Goal: Task Accomplishment & Management: Manage account settings

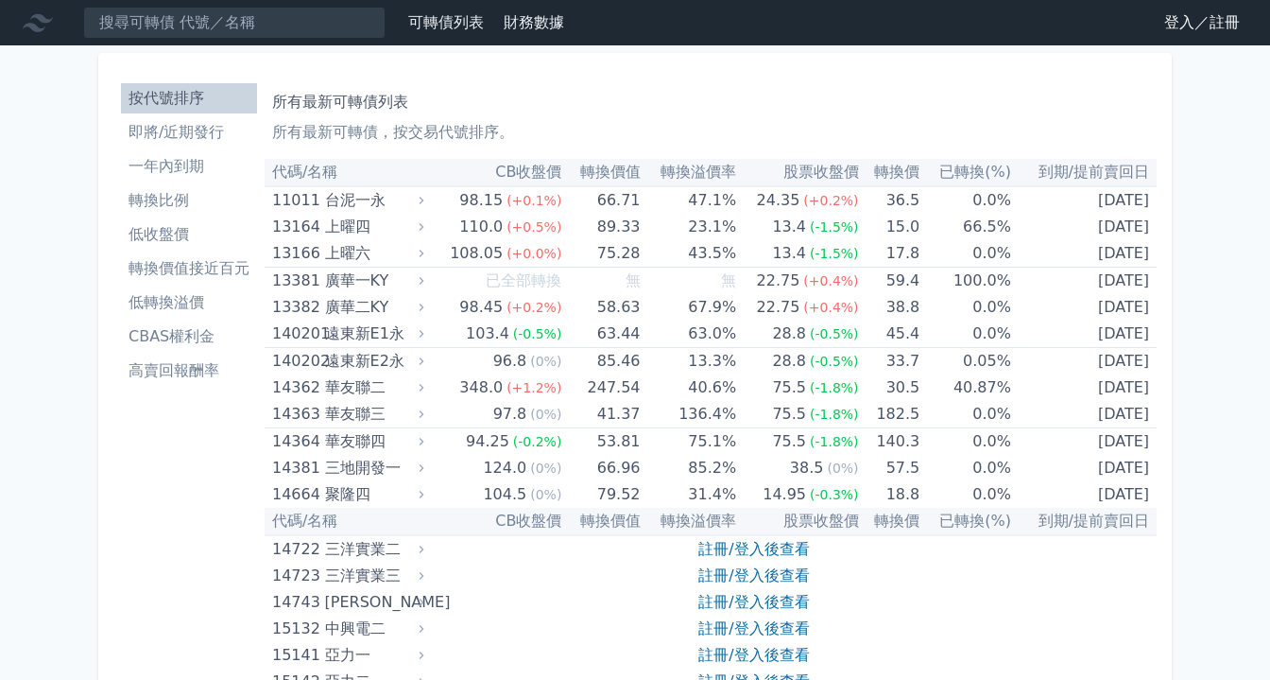
click at [1181, 22] on link "登入／註冊" at bounding box center [1202, 23] width 106 height 30
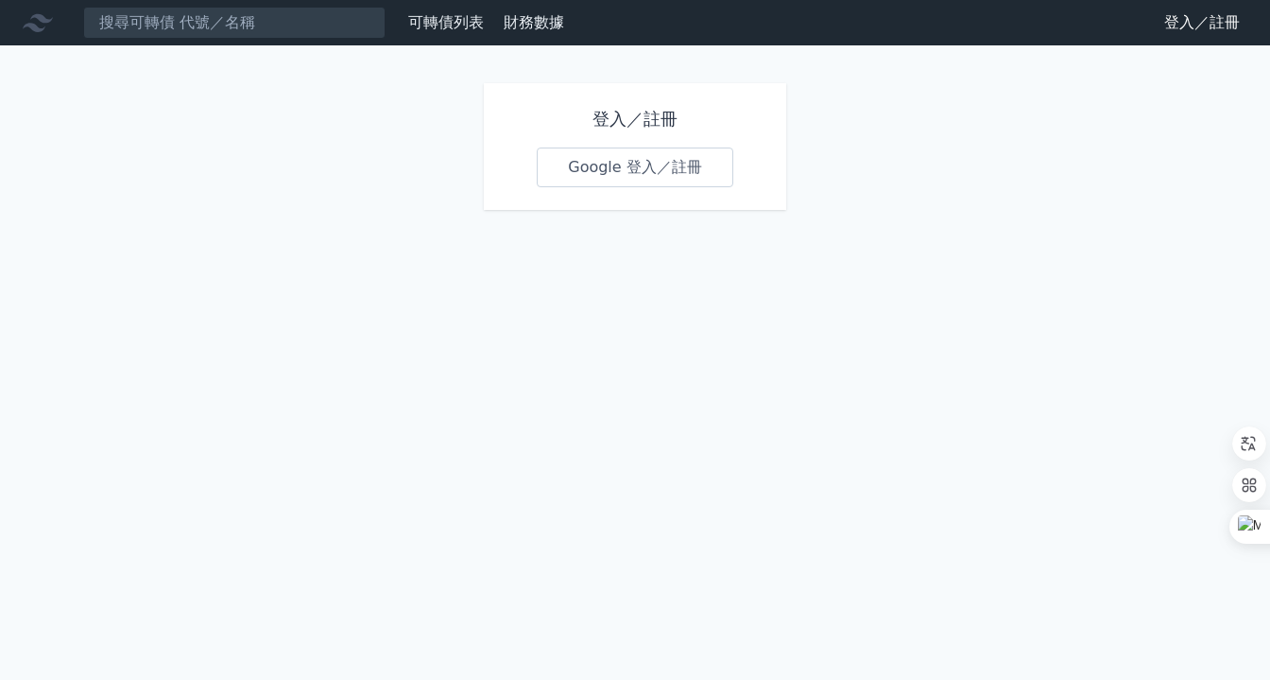
click at [628, 163] on link "Google 登入／註冊" at bounding box center [635, 167] width 197 height 40
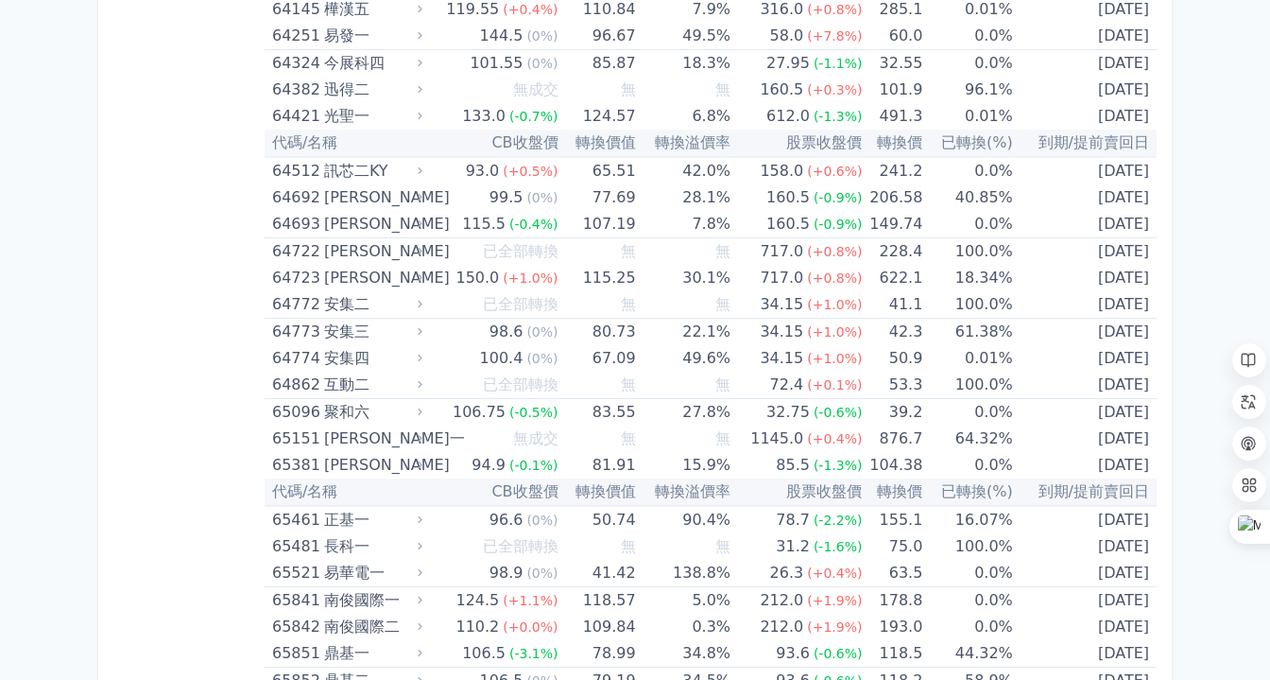
scroll to position [8425, 0]
